Goal: Transaction & Acquisition: Subscribe to service/newsletter

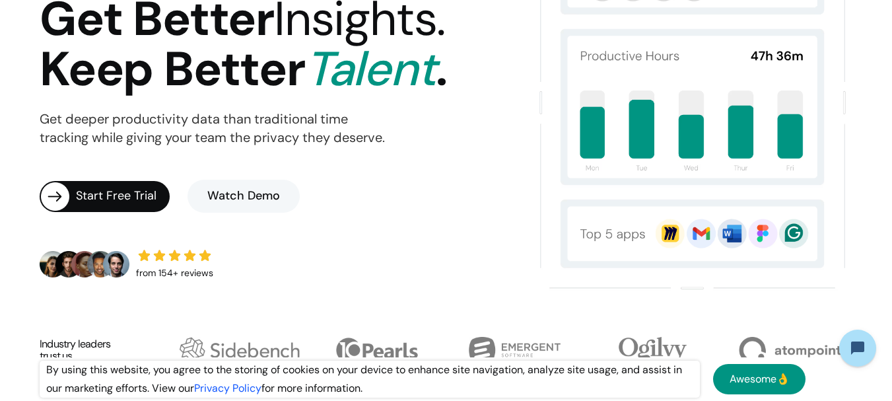
scroll to position [132, 0]
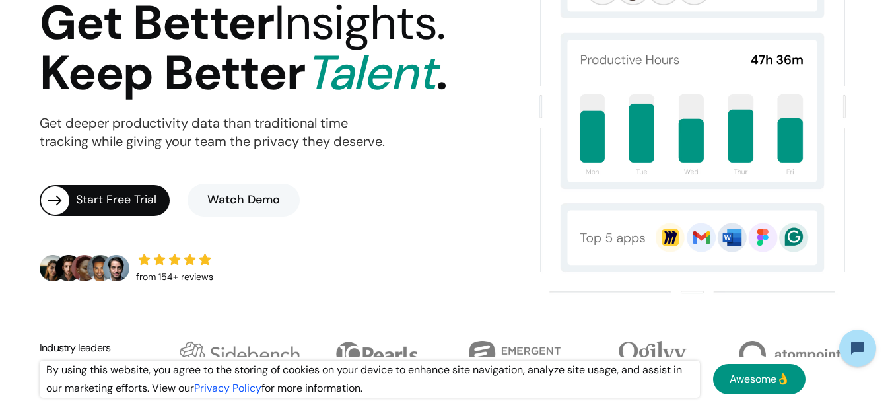
click at [127, 199] on div "Start Free Trial" at bounding box center [123, 200] width 94 height 18
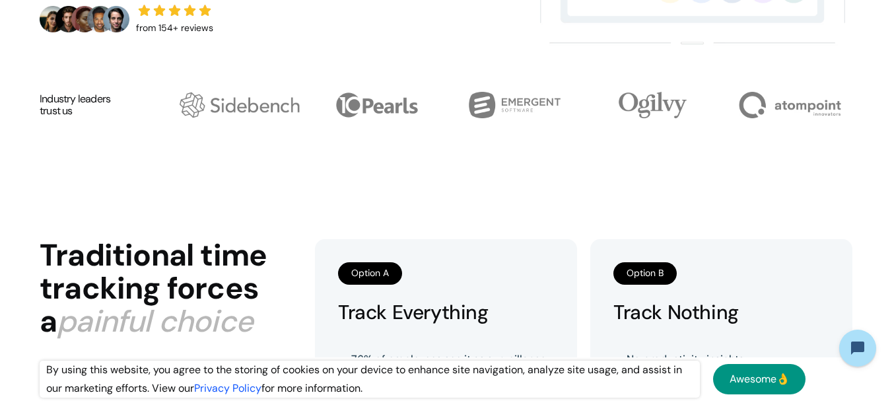
scroll to position [264, 0]
